Goal: Transaction & Acquisition: Register for event/course

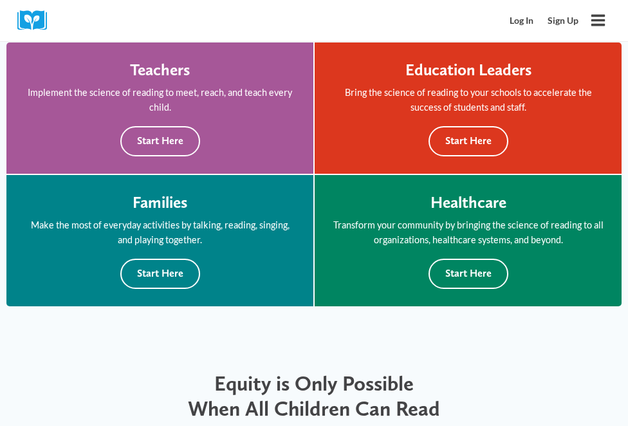
scroll to position [375, 0]
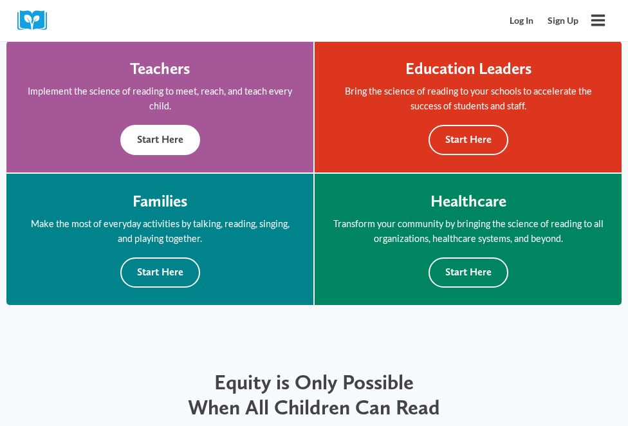
click at [194, 131] on button "Start Here" at bounding box center [160, 140] width 80 height 30
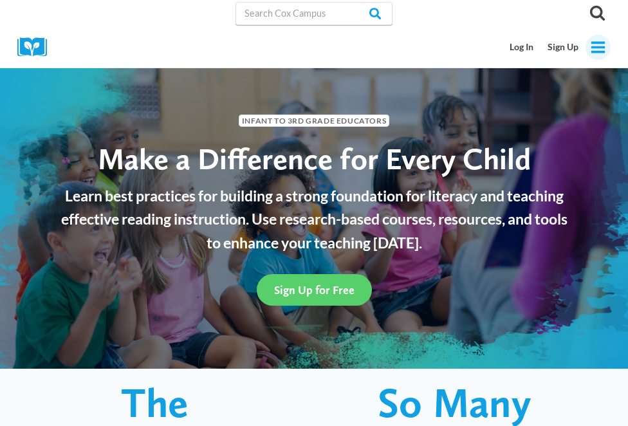
click at [598, 42] on icon "Open menu" at bounding box center [599, 47] width 14 height 12
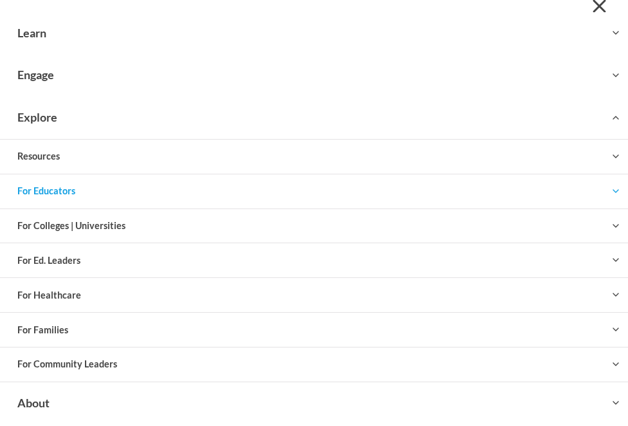
scroll to position [33, 0]
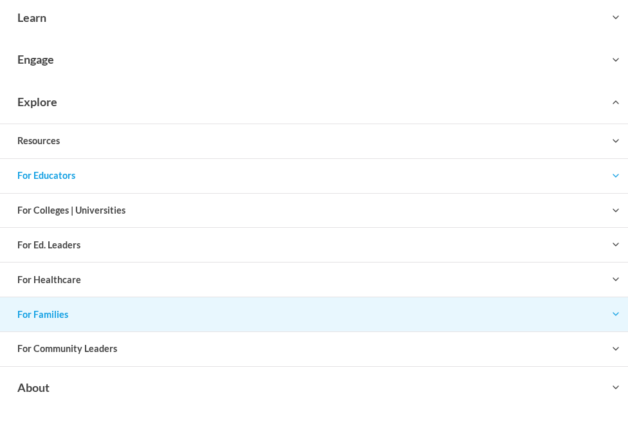
click at [97, 322] on button "Toggle child menu Expand" at bounding box center [314, 313] width 628 height 33
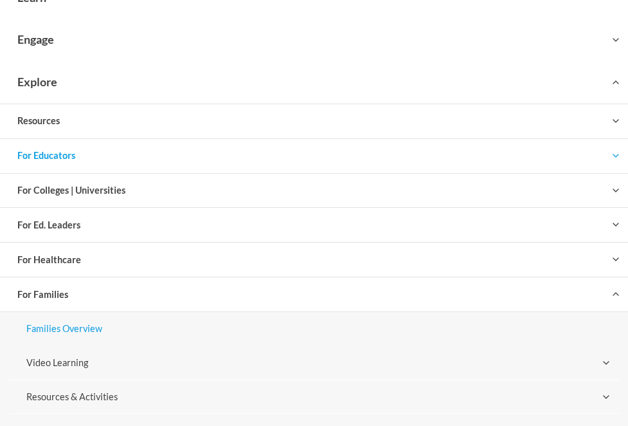
scroll to position [47, 0]
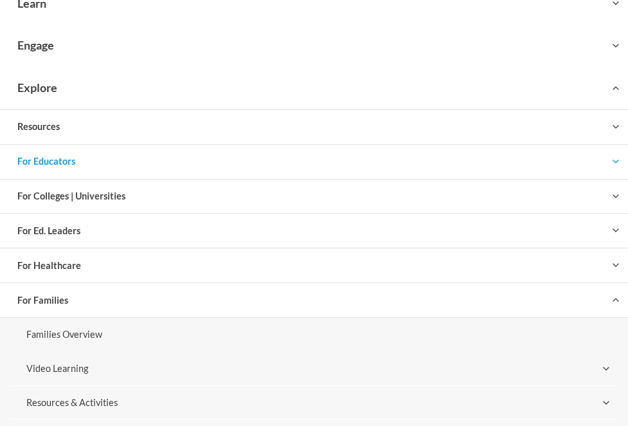
click at [110, 168] on button "Toggle child menu Expand" at bounding box center [314, 161] width 628 height 33
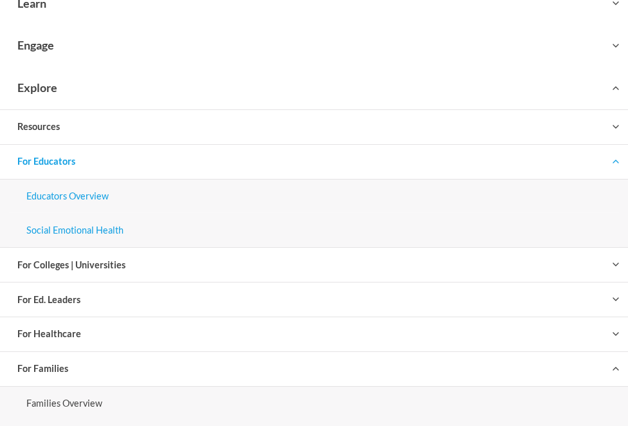
click at [92, 228] on link "Social Emotional Health" at bounding box center [314, 230] width 610 height 34
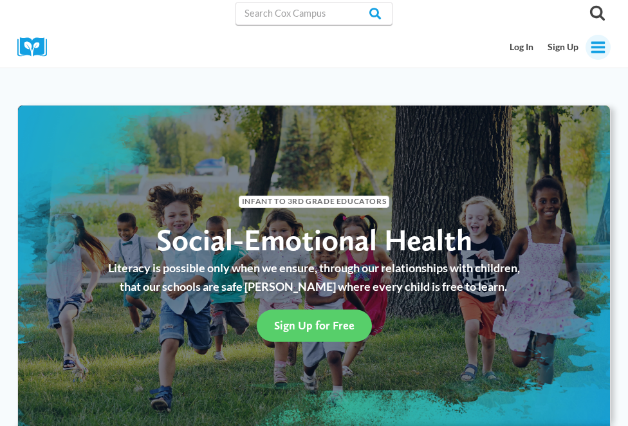
click at [607, 45] on button "Toggle Menu" at bounding box center [598, 47] width 25 height 25
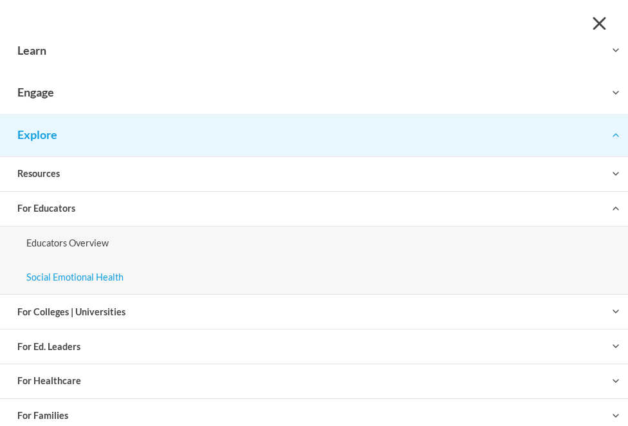
click at [269, 129] on button "Toggle child menu Expand" at bounding box center [314, 135] width 628 height 42
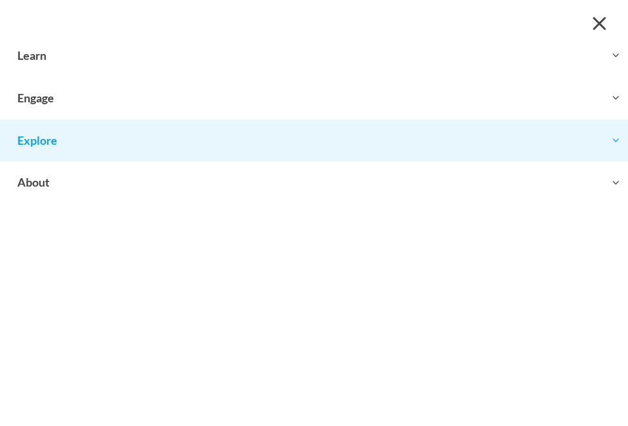
click at [241, 147] on button "Toggle child menu Expand" at bounding box center [314, 141] width 628 height 42
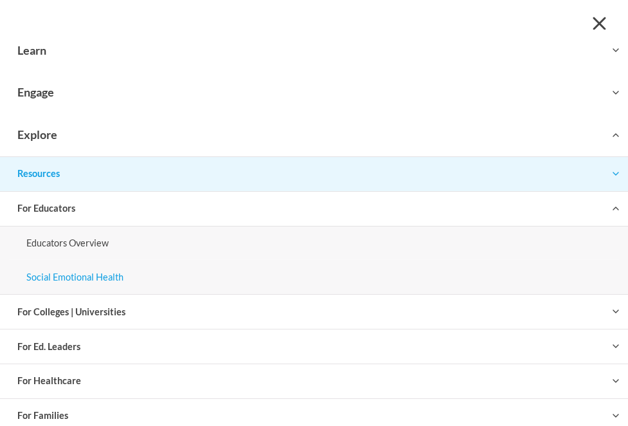
click at [173, 190] on button "Toggle child menu Expand" at bounding box center [314, 173] width 628 height 33
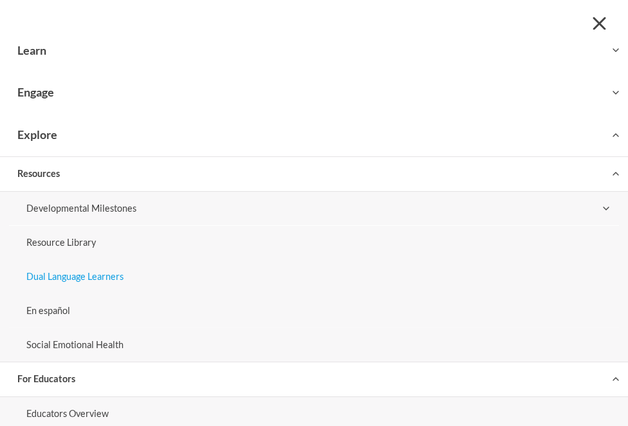
click at [104, 276] on link "Dual Language Learners" at bounding box center [314, 276] width 610 height 34
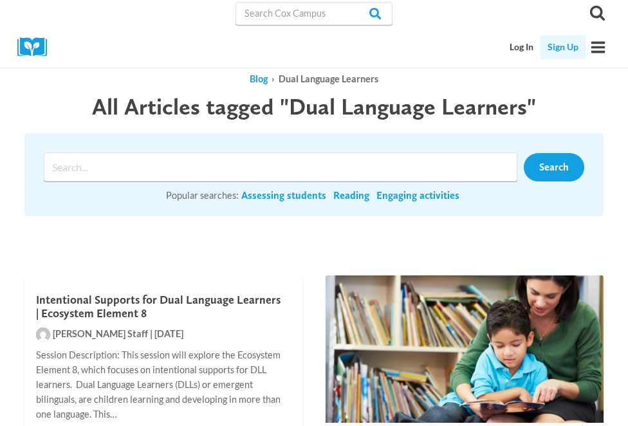
click at [554, 51] on link "Sign Up" at bounding box center [563, 47] width 45 height 24
